Goal: Task Accomplishment & Management: Manage account settings

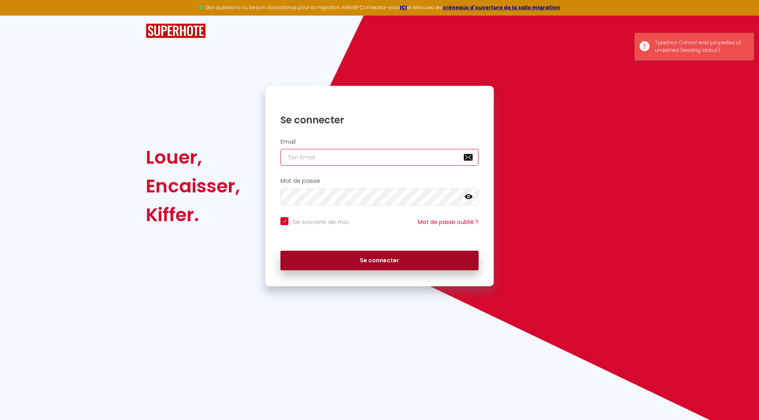
type input "[EMAIL_ADDRESS][DOMAIN_NAME]"
click at [369, 262] on button "Se connecter" at bounding box center [379, 261] width 198 height 20
checkbox input "true"
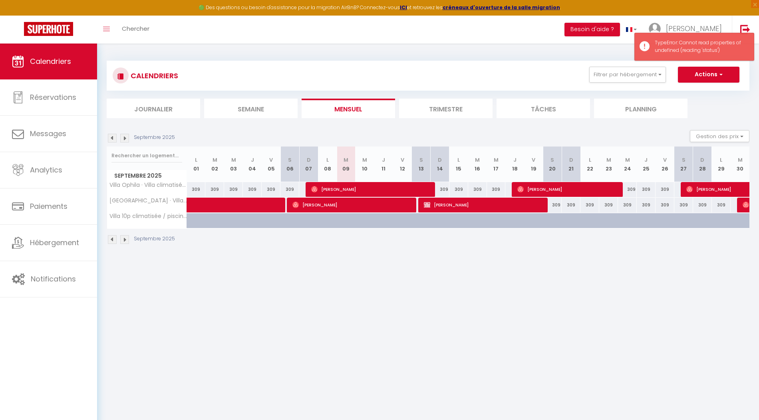
click at [447, 110] on li "Trimestre" at bounding box center [445, 109] width 93 height 20
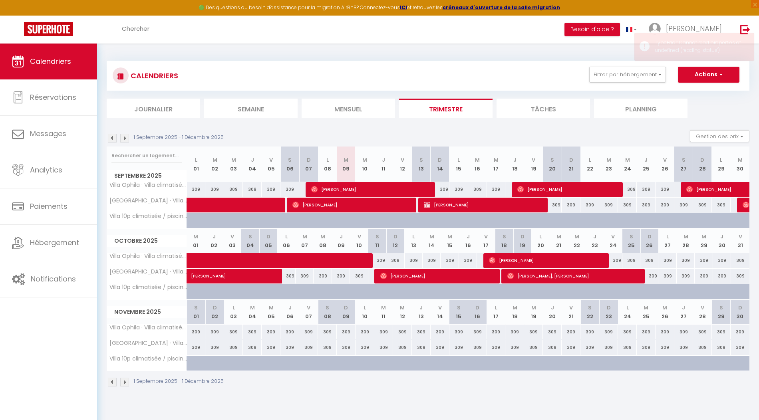
click at [124, 143] on div "1 Septembre 2025 - 1 Décembre 2025 Gestion des prix Nb Nuits minimum Règles Dis…" at bounding box center [428, 138] width 643 height 16
click at [124, 140] on img at bounding box center [124, 138] width 9 height 9
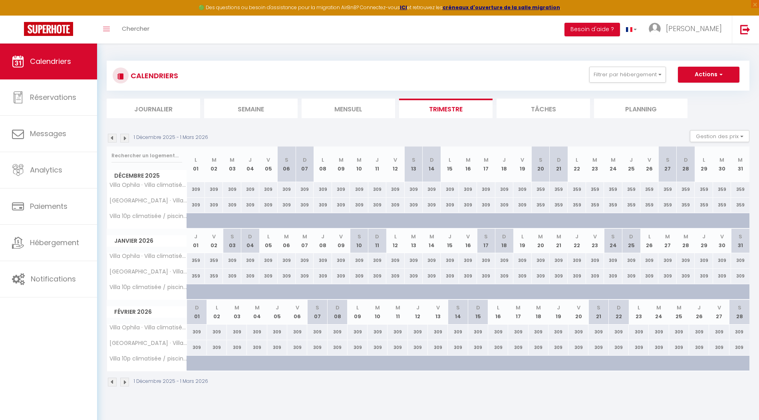
click at [124, 140] on img at bounding box center [124, 138] width 9 height 9
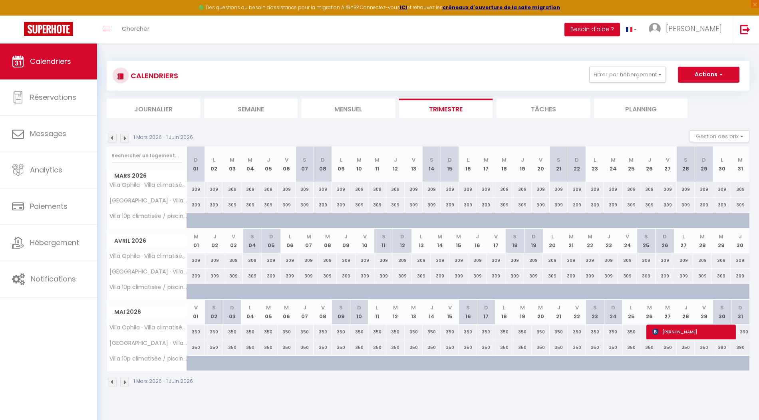
click at [124, 140] on img at bounding box center [124, 138] width 9 height 9
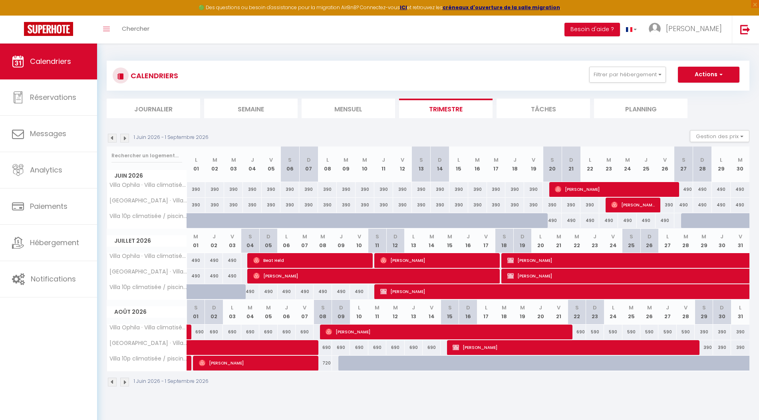
click at [124, 140] on img at bounding box center [124, 138] width 9 height 9
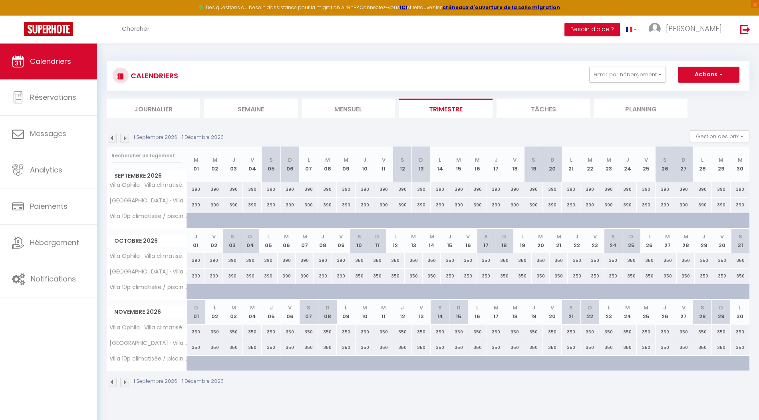
click at [110, 140] on img at bounding box center [112, 138] width 9 height 9
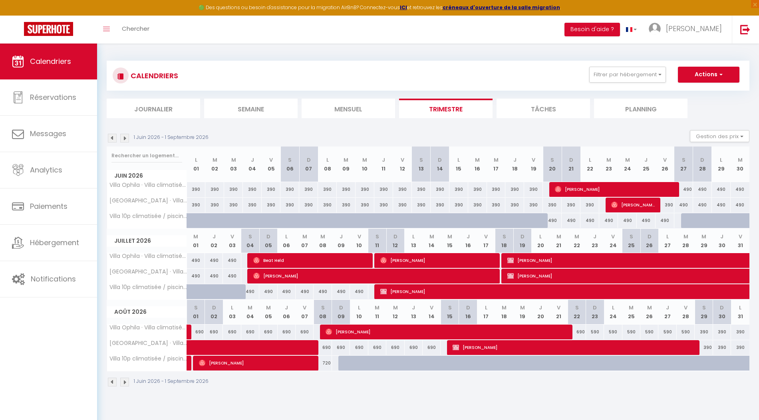
scroll to position [0, 0]
